Goal: Task Accomplishment & Management: Use online tool/utility

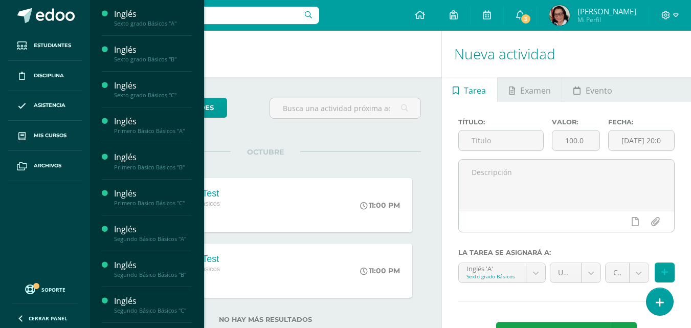
click at [146, 130] on div "Primero Básico Básicos "A"" at bounding box center [153, 130] width 78 height 7
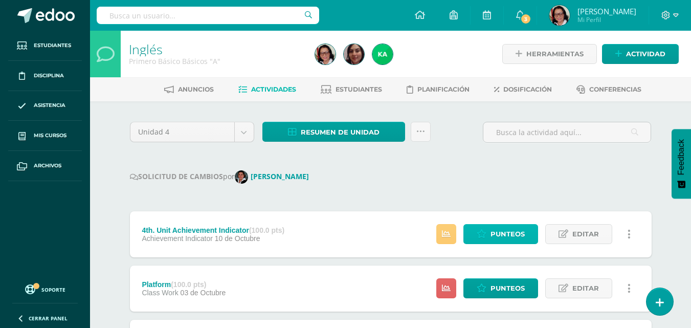
click at [504, 229] on span "Punteos" at bounding box center [508, 234] width 34 height 19
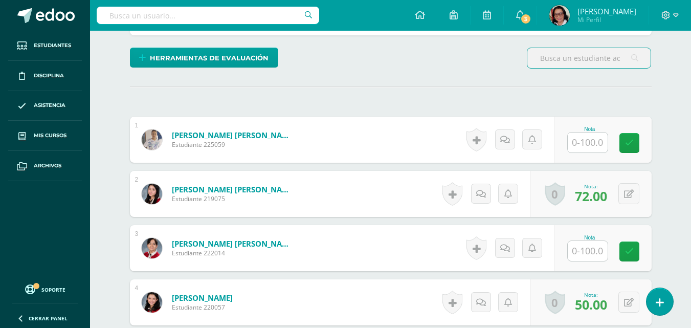
scroll to position [257, 0]
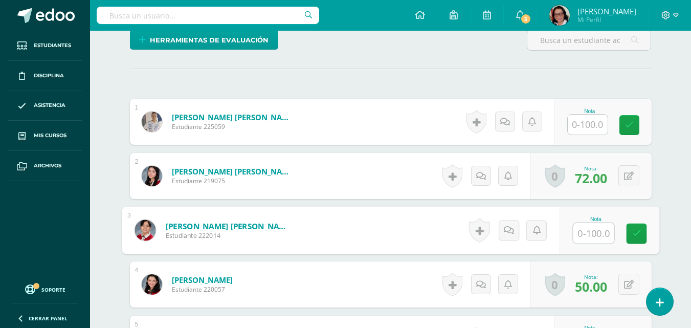
click at [595, 231] on input "text" at bounding box center [593, 233] width 41 height 20
type input "92"
click at [634, 232] on icon at bounding box center [636, 233] width 9 height 9
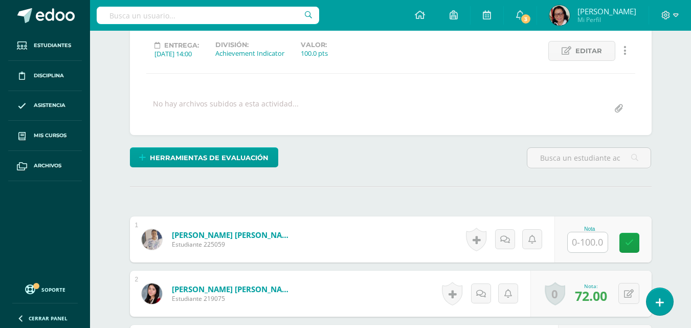
scroll to position [0, 0]
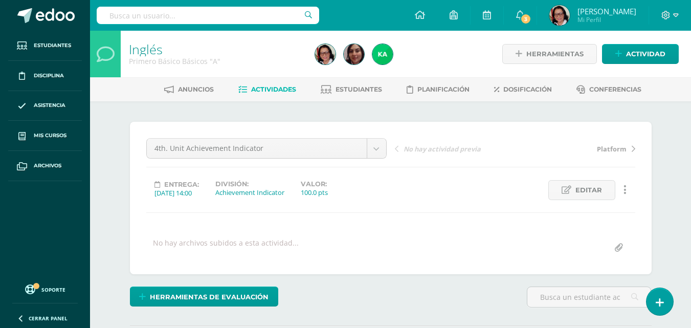
click at [262, 89] on span "Actividades" at bounding box center [273, 89] width 45 height 8
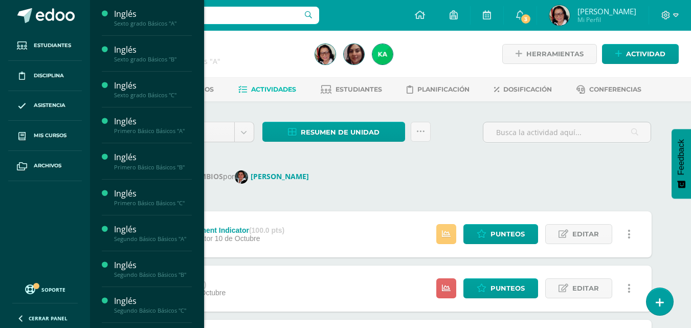
click at [173, 166] on div "Primero Básico Básicos "B"" at bounding box center [153, 167] width 78 height 7
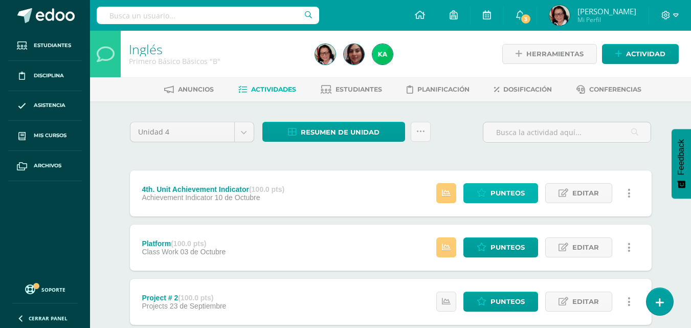
click at [505, 191] on span "Punteos" at bounding box center [508, 193] width 34 height 19
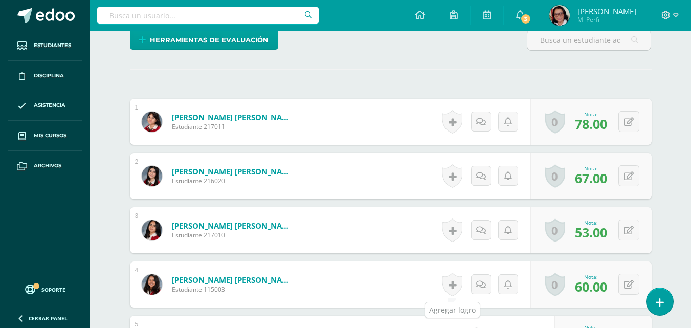
scroll to position [462, 0]
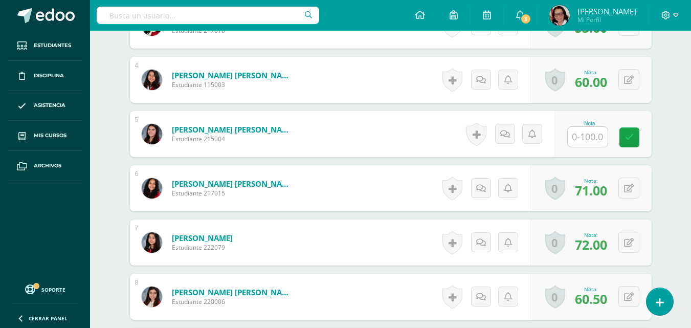
click at [602, 138] on input "text" at bounding box center [588, 137] width 40 height 20
type input "97"
click at [629, 135] on link at bounding box center [636, 137] width 20 height 20
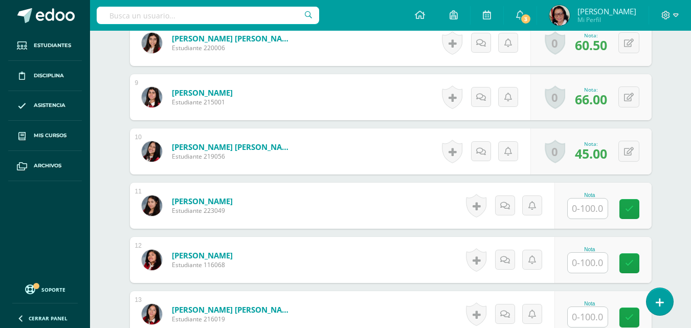
scroll to position [769, 0]
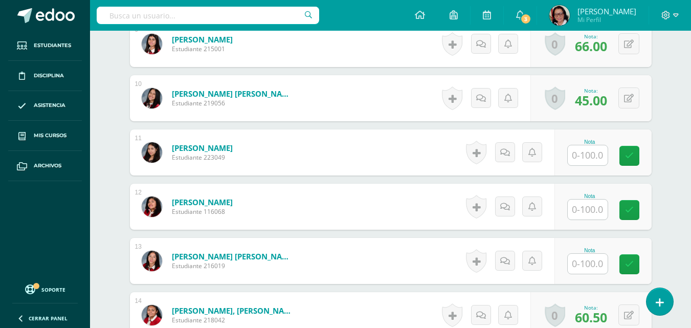
click at [599, 208] on input "text" at bounding box center [588, 210] width 40 height 20
type input "90"
click at [636, 208] on icon at bounding box center [636, 210] width 9 height 9
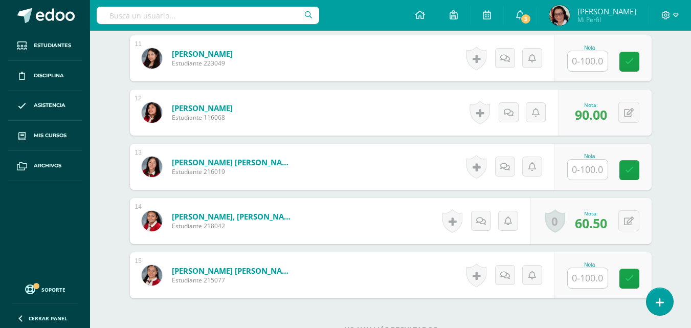
scroll to position [871, 0]
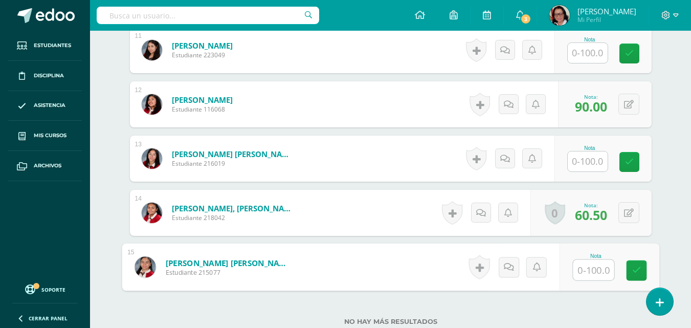
click at [589, 273] on input "text" at bounding box center [593, 270] width 41 height 20
type input "92"
click at [639, 271] on icon at bounding box center [636, 270] width 9 height 9
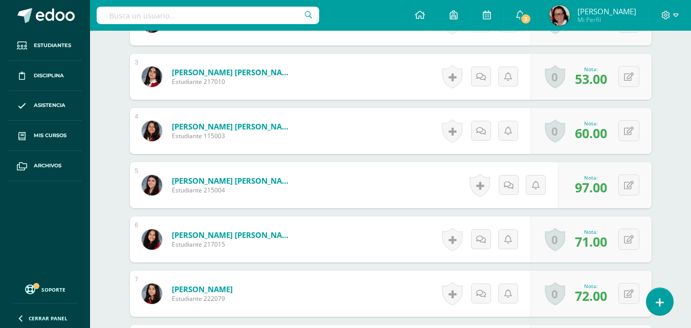
scroll to position [0, 0]
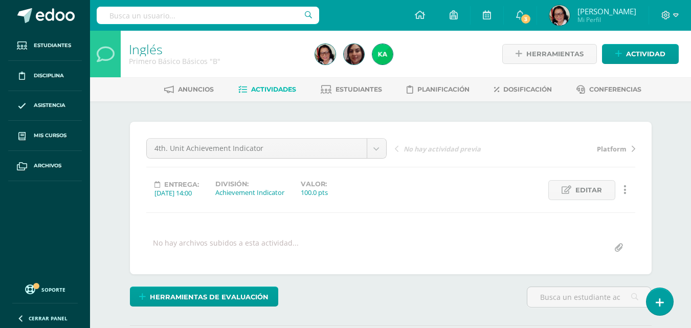
click at [278, 88] on span "Actividades" at bounding box center [273, 89] width 45 height 8
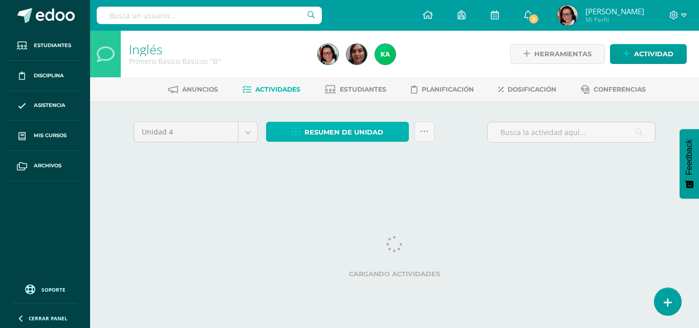
click at [356, 130] on span "Resumen de unidad" at bounding box center [343, 132] width 79 height 19
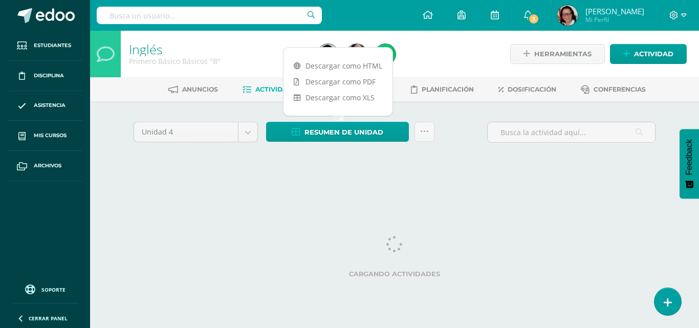
click at [357, 82] on link "Descargar como PDF" at bounding box center [338, 82] width 109 height 16
click at [363, 171] on div "Unidad 4 Unidad 1 Unidad 2 Unidad 3 Unidad 4 Resumen de unidad Subir actividade…" at bounding box center [394, 146] width 563 height 90
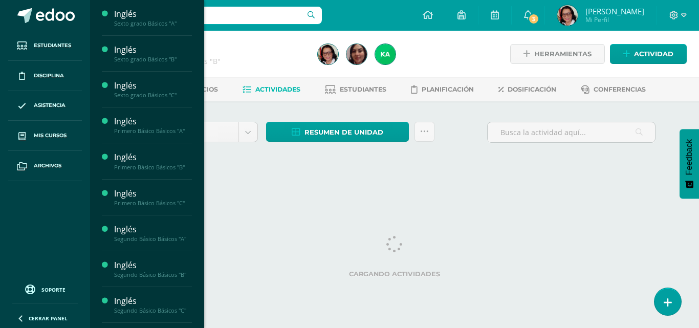
click at [153, 204] on div "Primero Básico Básicos "C"" at bounding box center [153, 203] width 78 height 7
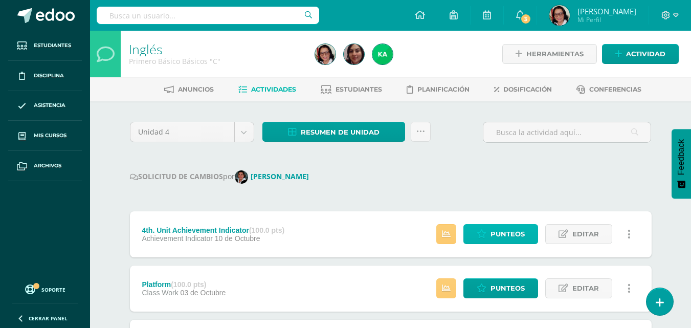
click at [512, 234] on span "Punteos" at bounding box center [508, 234] width 34 height 19
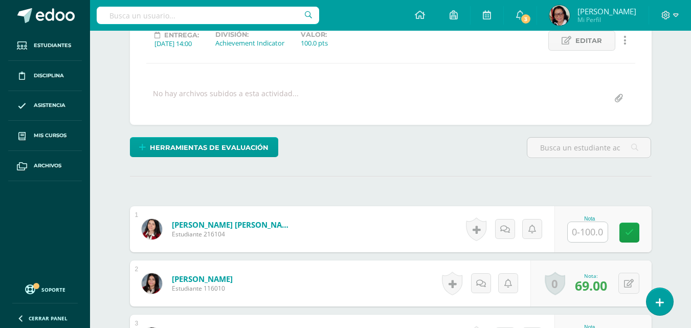
scroll to position [155, 0]
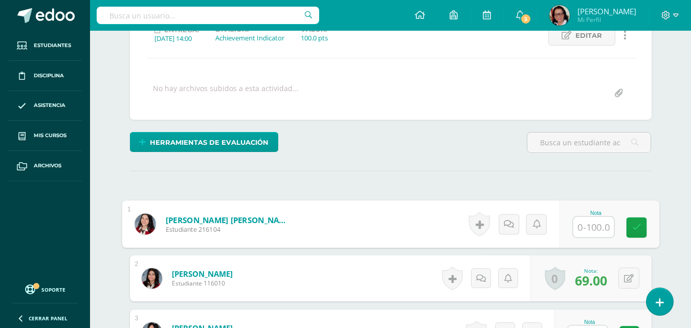
click at [598, 229] on input "text" at bounding box center [593, 227] width 41 height 20
type input "92"
click at [632, 226] on icon at bounding box center [636, 227] width 9 height 9
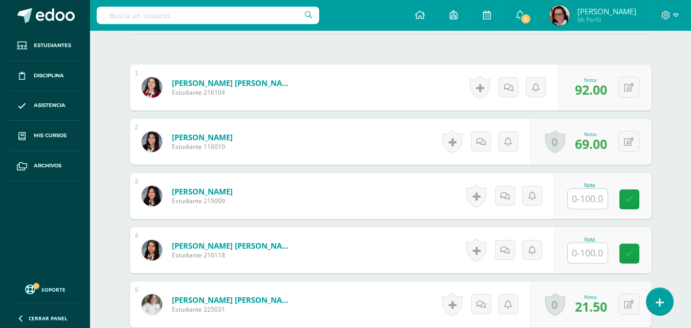
scroll to position [308, 0]
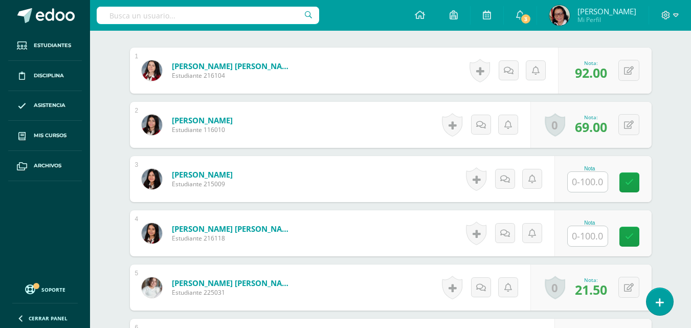
drag, startPoint x: 601, startPoint y: 238, endPoint x: 573, endPoint y: 241, distance: 28.3
click at [601, 238] on input "text" at bounding box center [588, 236] width 40 height 20
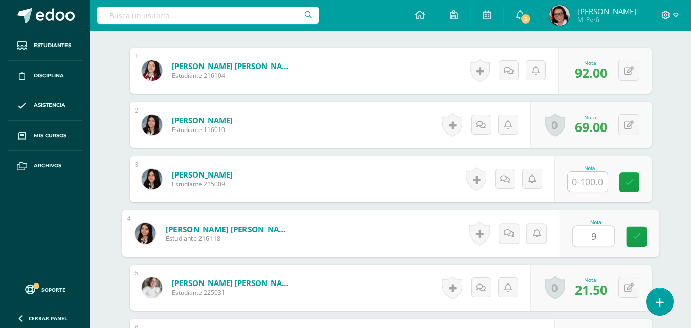
type input "92"
click at [636, 233] on icon at bounding box center [636, 236] width 9 height 9
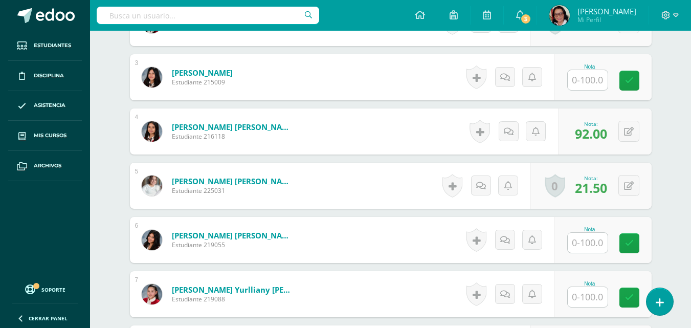
scroll to position [410, 0]
click at [590, 295] on input "text" at bounding box center [588, 297] width 40 height 20
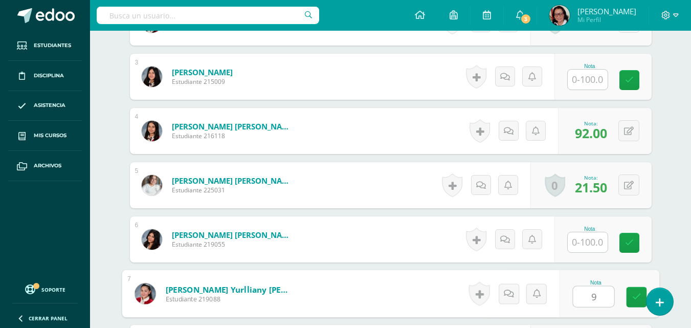
type input "93"
click at [636, 300] on icon at bounding box center [636, 297] width 9 height 9
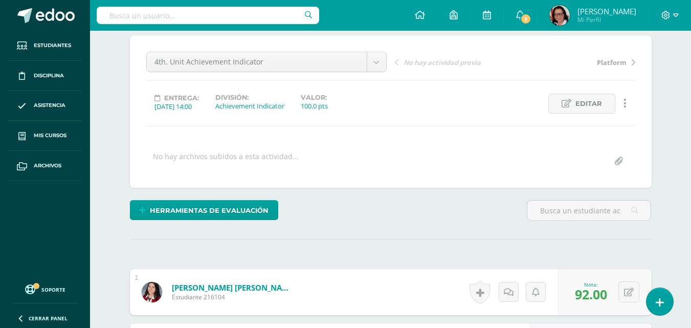
scroll to position [0, 0]
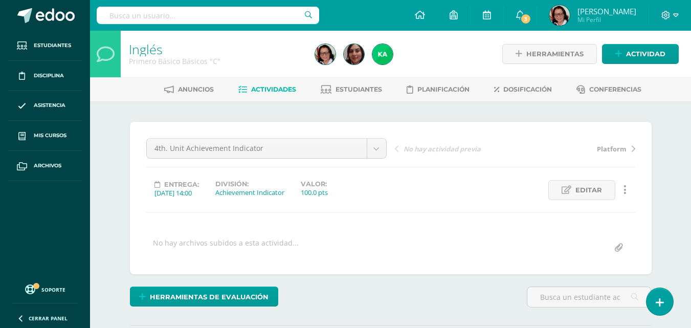
click at [283, 88] on span "Actividades" at bounding box center [273, 89] width 45 height 8
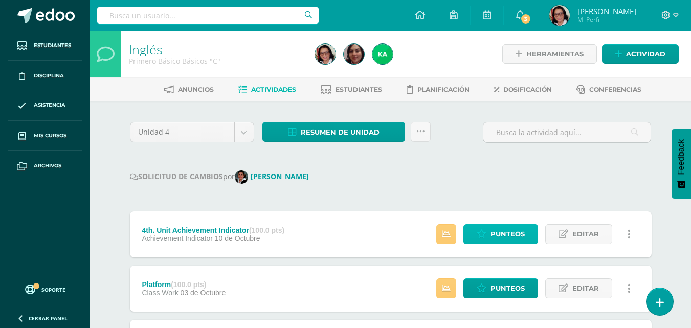
click at [507, 232] on span "Punteos" at bounding box center [508, 234] width 34 height 19
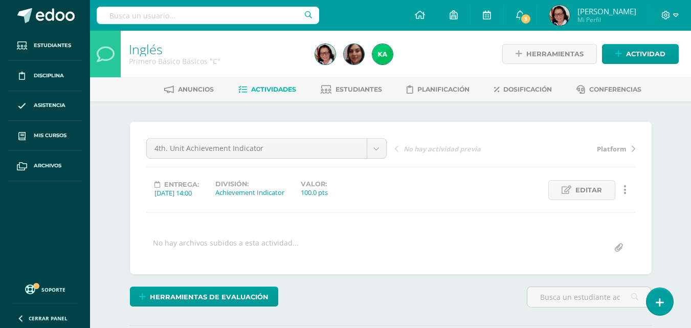
click at [278, 89] on span "Actividades" at bounding box center [273, 89] width 45 height 8
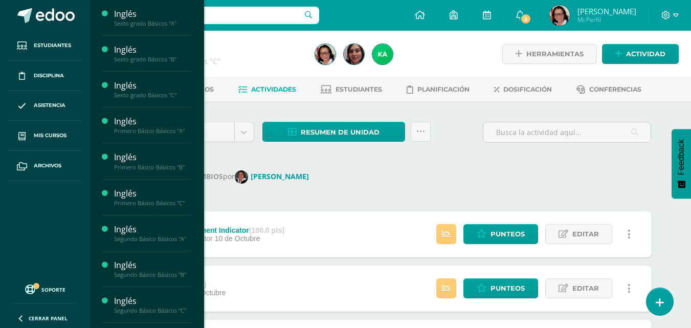
click at [164, 240] on div "Segundo Básico Básicos "A"" at bounding box center [153, 238] width 78 height 7
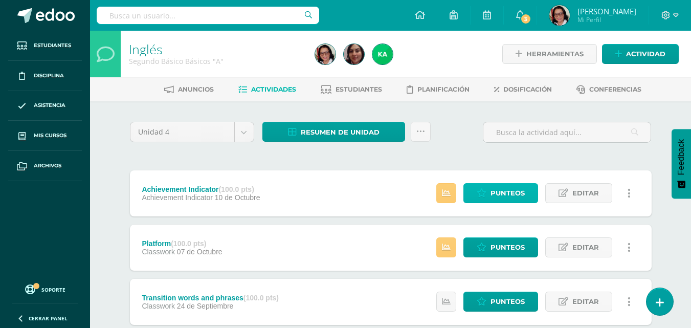
click at [512, 193] on span "Punteos" at bounding box center [508, 193] width 34 height 19
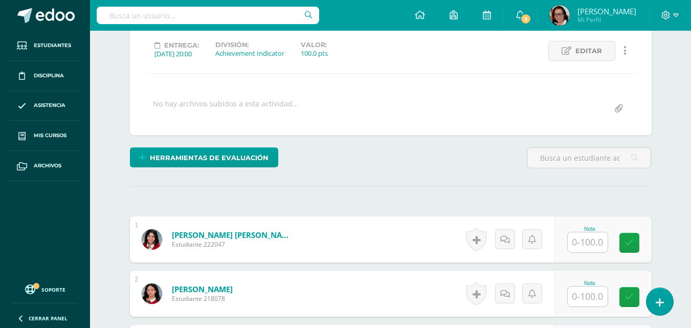
scroll to position [140, 0]
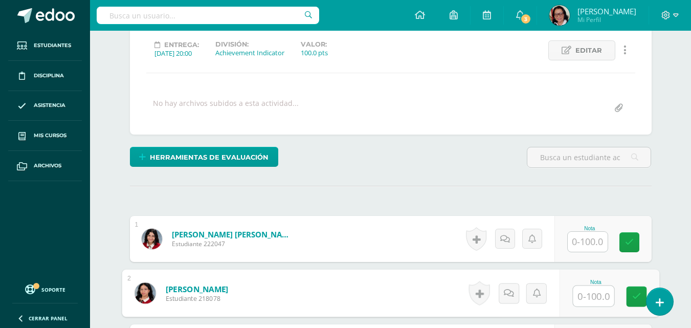
click at [593, 299] on input "text" at bounding box center [593, 296] width 41 height 20
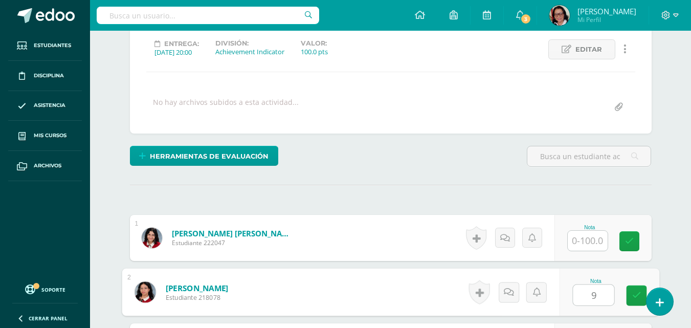
type input "92"
click at [635, 291] on icon at bounding box center [636, 295] width 9 height 9
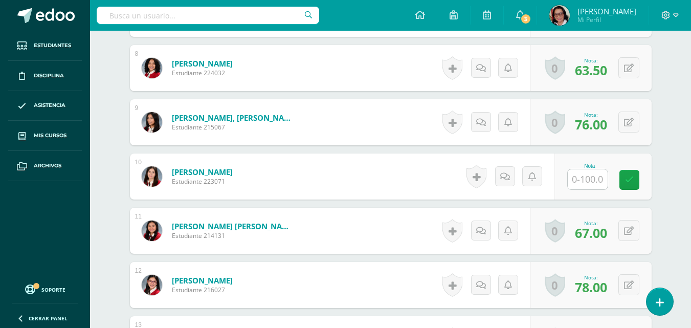
scroll to position [704, 0]
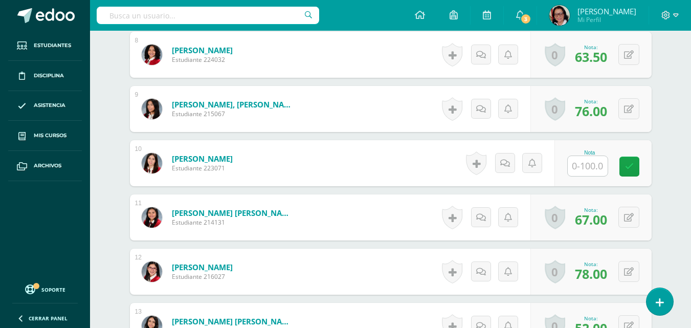
click at [680, 161] on div "Inglés Segundo Básico Básicos "A" Herramientas Detalle de asistencias Actividad…" at bounding box center [390, 140] width 601 height 1627
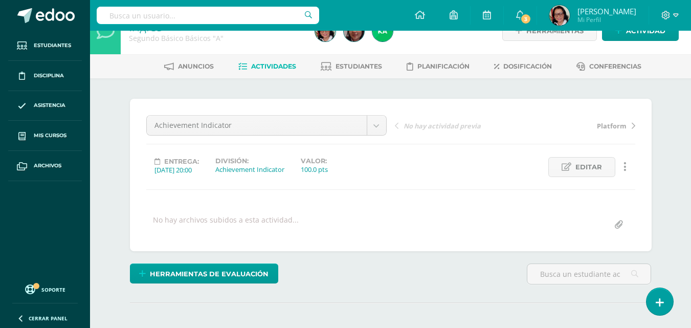
scroll to position [0, 0]
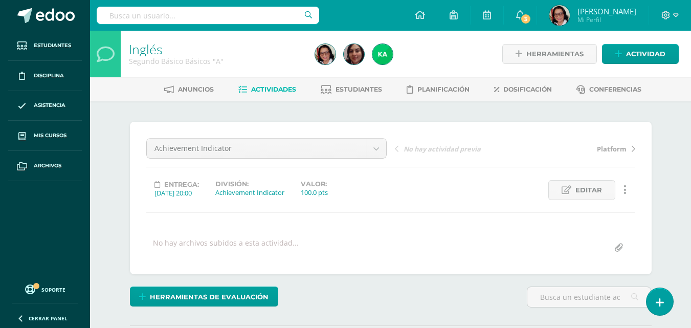
click at [270, 88] on span "Actividades" at bounding box center [273, 89] width 45 height 8
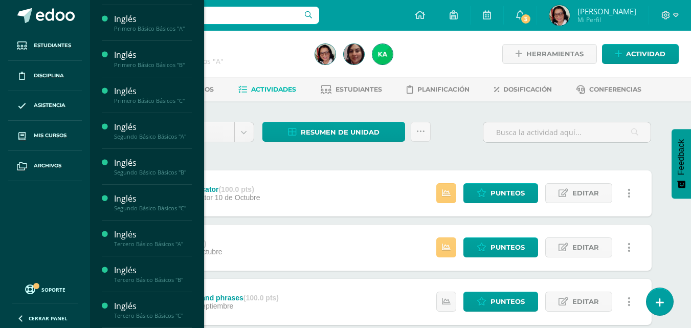
scroll to position [205, 0]
click at [159, 241] on div "Tercero Básico Básicos "A"" at bounding box center [153, 244] width 78 height 7
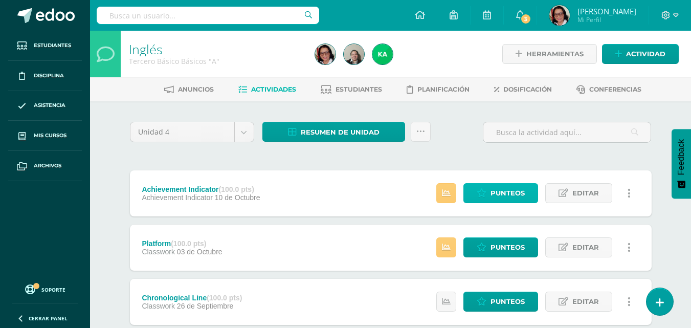
click at [502, 192] on span "Punteos" at bounding box center [508, 193] width 34 height 19
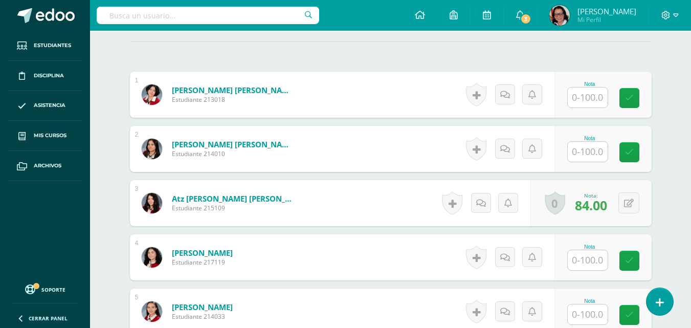
scroll to position [309, 0]
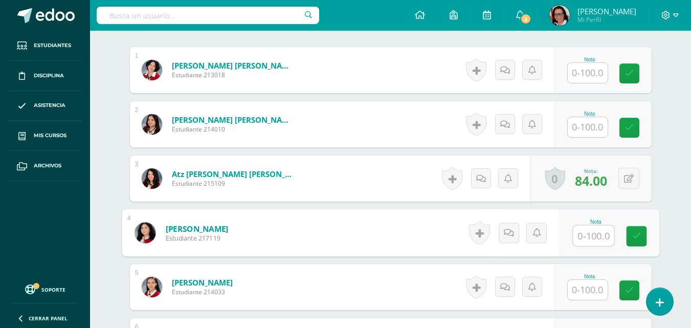
click at [599, 233] on input "text" at bounding box center [593, 236] width 41 height 20
type input "90"
click at [639, 239] on icon at bounding box center [636, 236] width 9 height 9
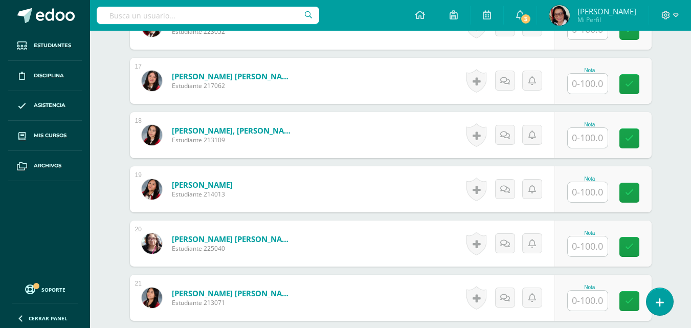
scroll to position [1230, 0]
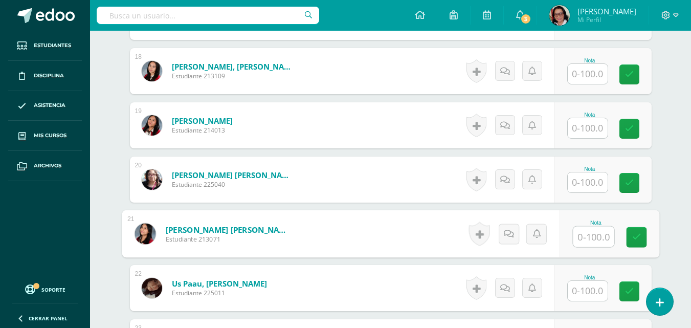
click at [591, 233] on input "text" at bounding box center [593, 237] width 41 height 20
type input "90"
drag, startPoint x: 639, startPoint y: 234, endPoint x: 617, endPoint y: 246, distance: 25.0
click at [639, 234] on icon at bounding box center [636, 237] width 9 height 9
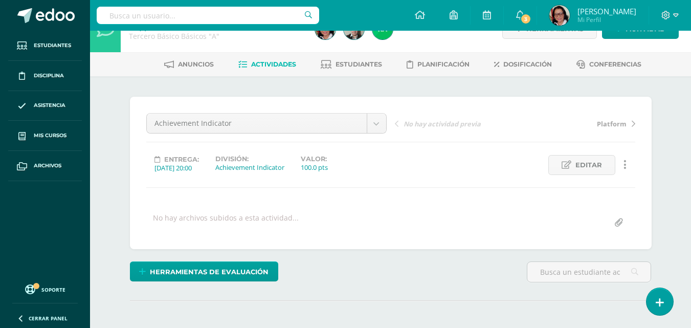
scroll to position [0, 0]
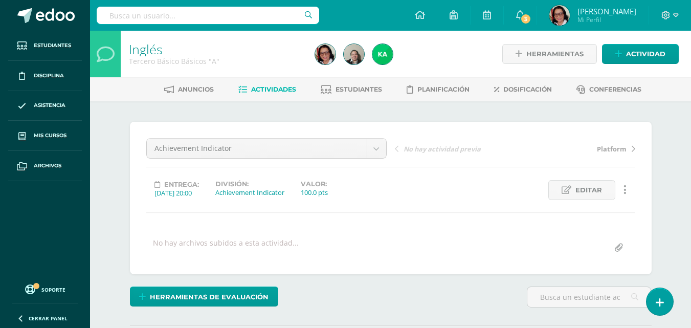
click at [266, 89] on span "Actividades" at bounding box center [273, 89] width 45 height 8
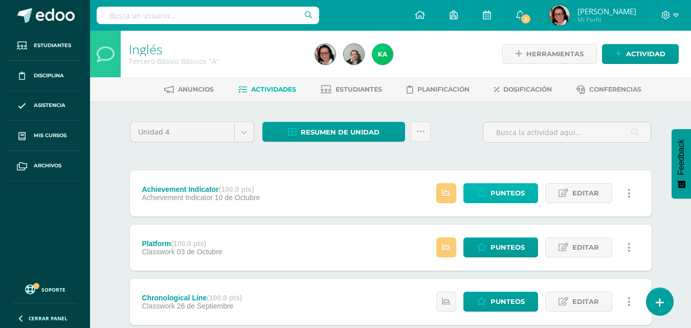
click at [518, 191] on span "Punteos" at bounding box center [508, 193] width 34 height 19
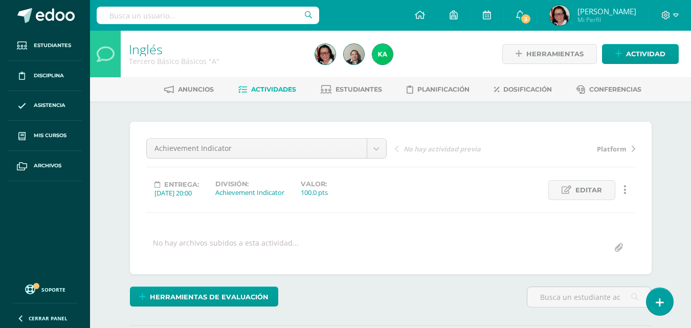
click at [273, 86] on span "Actividades" at bounding box center [273, 89] width 45 height 8
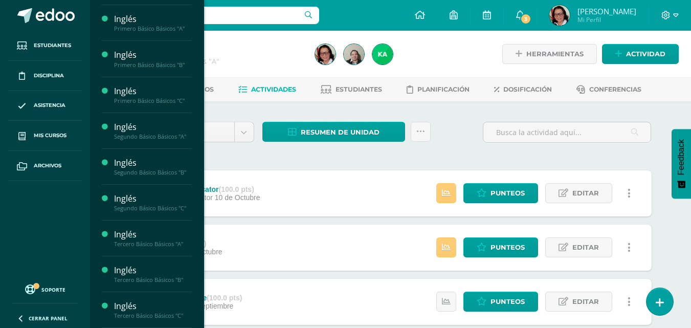
scroll to position [206, 0]
click at [157, 276] on div "Tercero Básico Básicos "B"" at bounding box center [153, 279] width 78 height 7
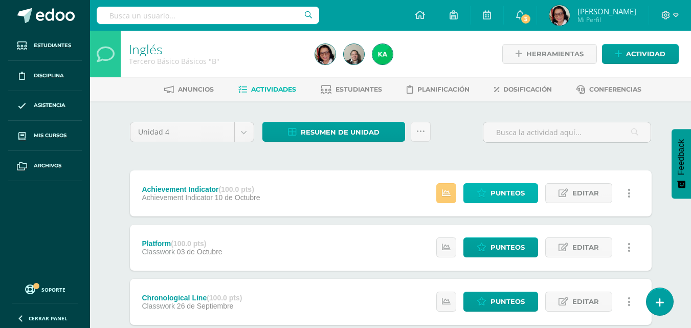
drag, startPoint x: 507, startPoint y: 195, endPoint x: 498, endPoint y: 184, distance: 14.2
click at [508, 194] on span "Punteos" at bounding box center [508, 193] width 34 height 19
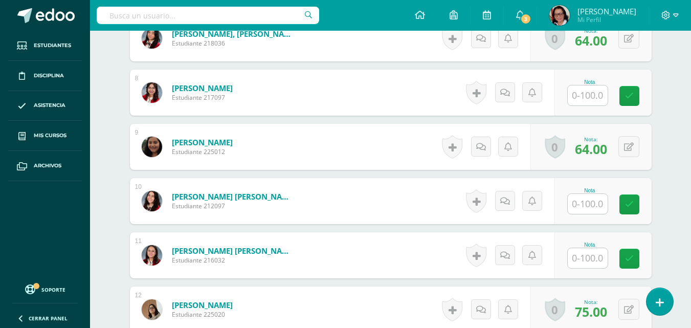
scroll to position [667, 0]
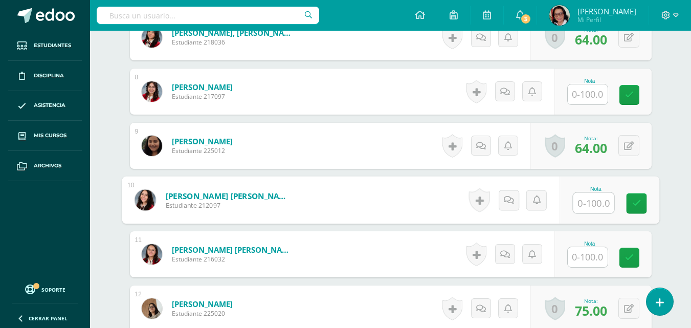
click at [589, 203] on input "text" at bounding box center [593, 203] width 41 height 20
type input "92"
click at [639, 201] on icon at bounding box center [636, 203] width 9 height 9
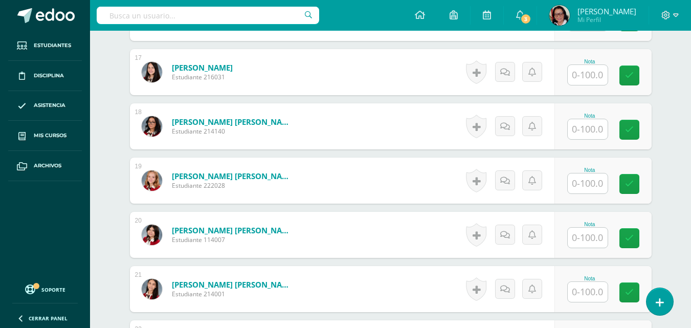
scroll to position [1179, 0]
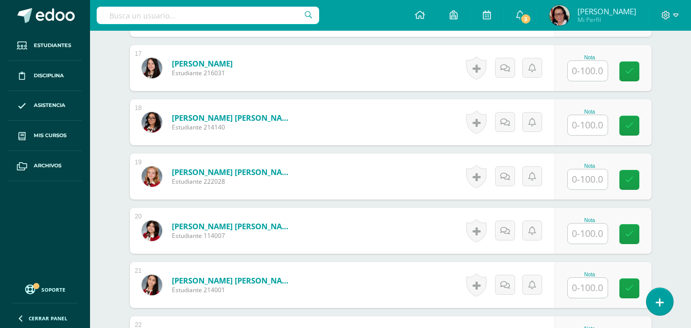
click at [590, 233] on input "text" at bounding box center [588, 234] width 40 height 20
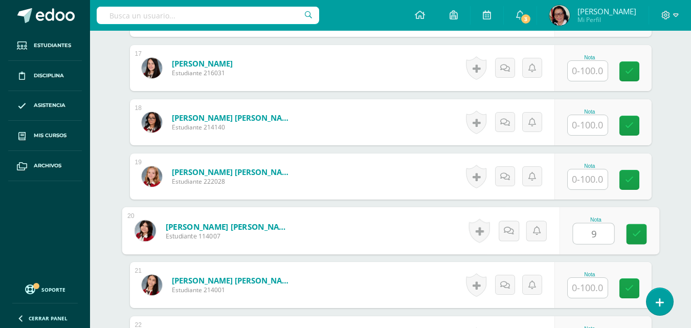
type input "93"
click at [634, 235] on icon at bounding box center [636, 234] width 9 height 9
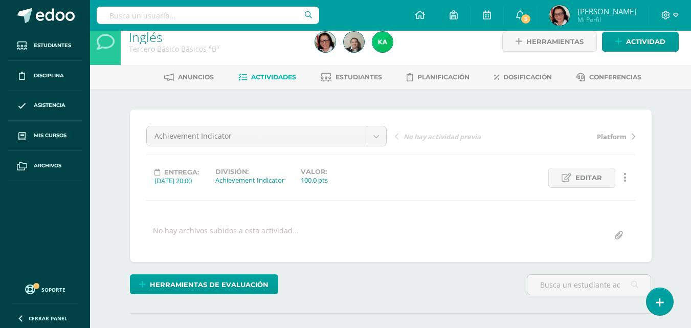
scroll to position [0, 0]
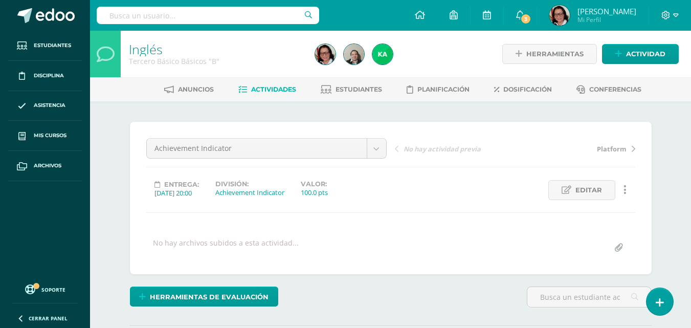
click at [284, 89] on span "Actividades" at bounding box center [273, 89] width 45 height 8
